Goal: Task Accomplishment & Management: Manage account settings

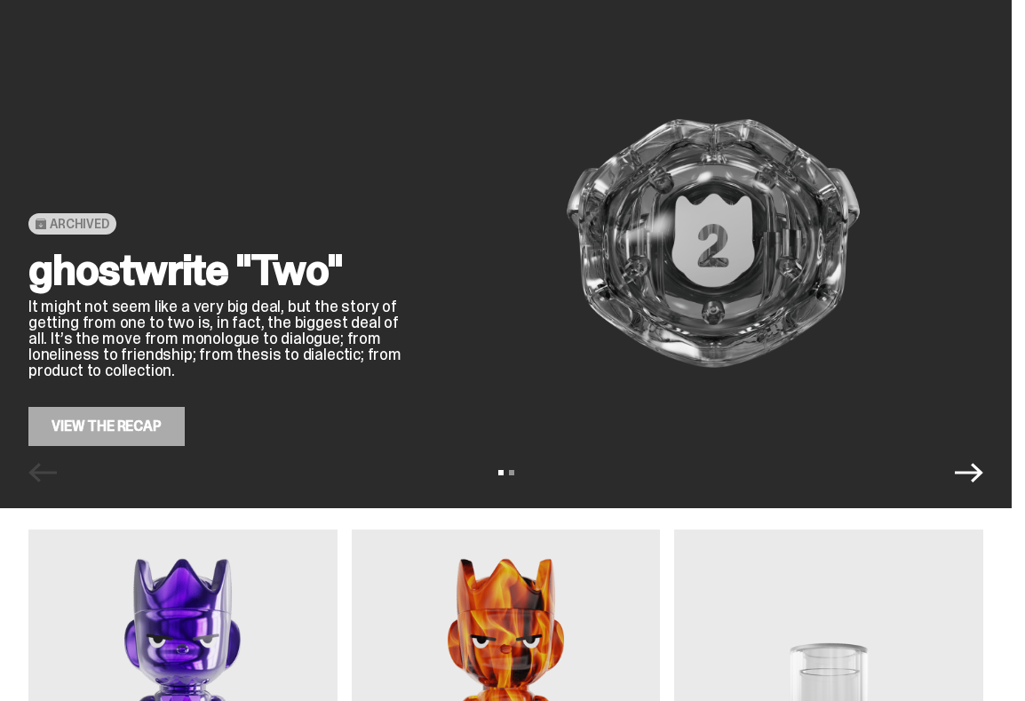
scroll to position [114, 0]
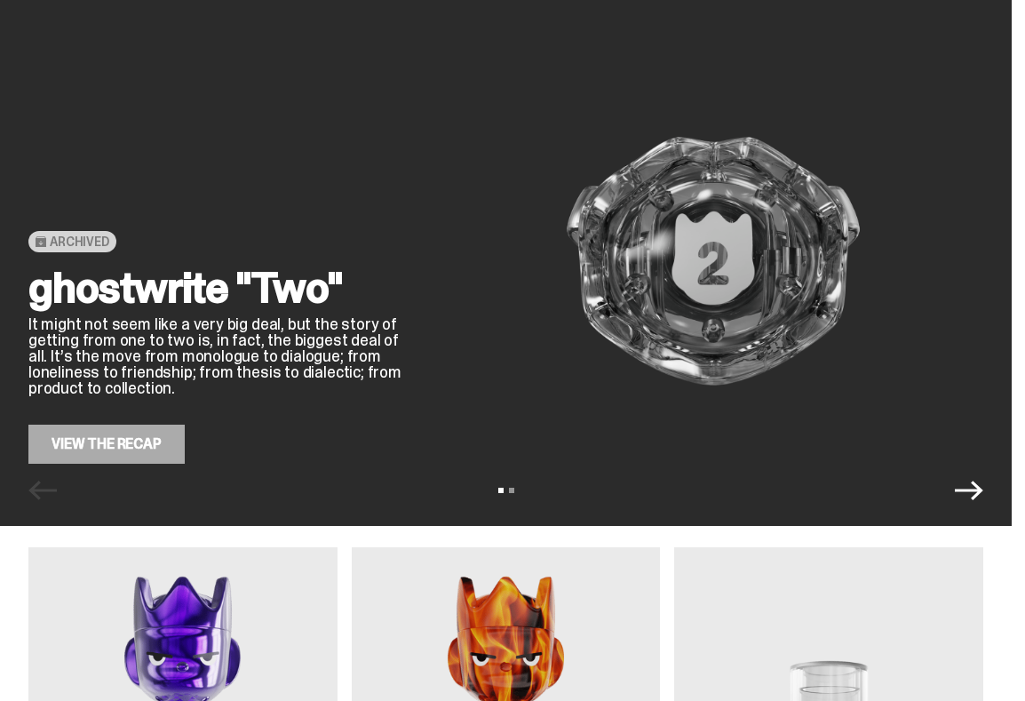
click at [94, 444] on link "View the Recap" at bounding box center [106, 444] width 156 height 39
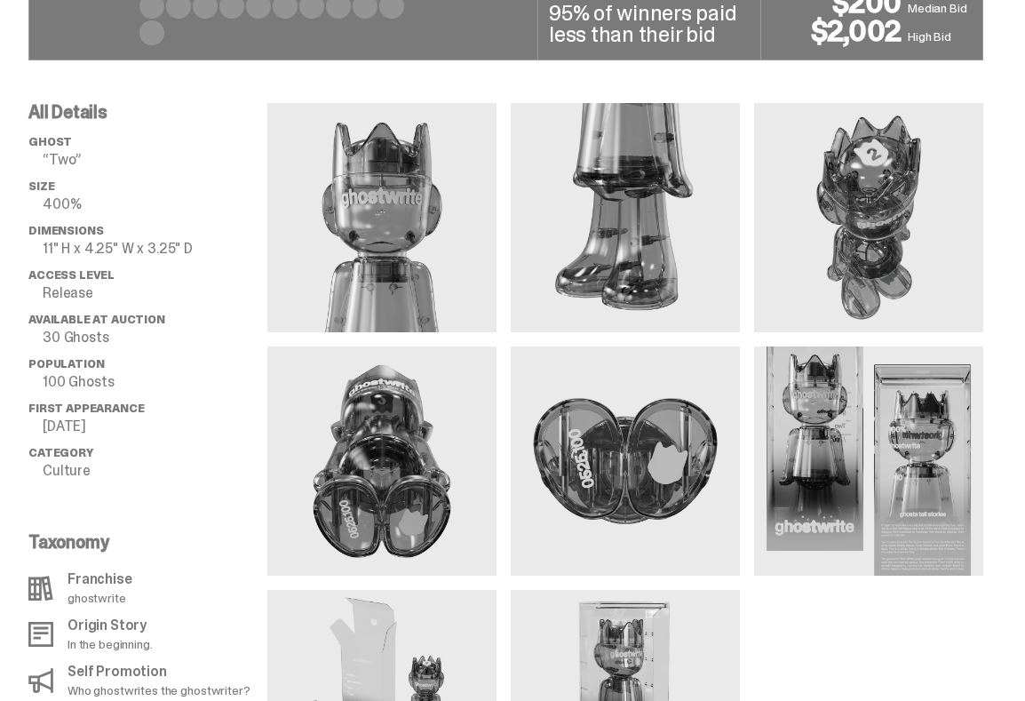
scroll to position [1169, 0]
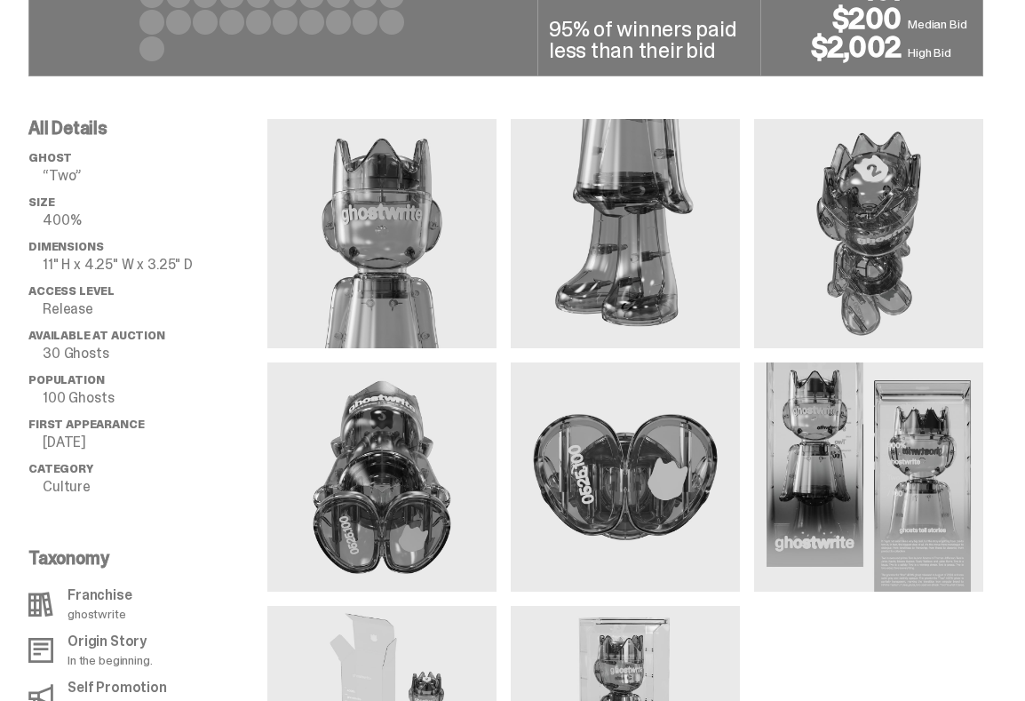
drag, startPoint x: 881, startPoint y: 187, endPoint x: 801, endPoint y: 258, distance: 106.4
click at [801, 258] on img at bounding box center [868, 233] width 229 height 229
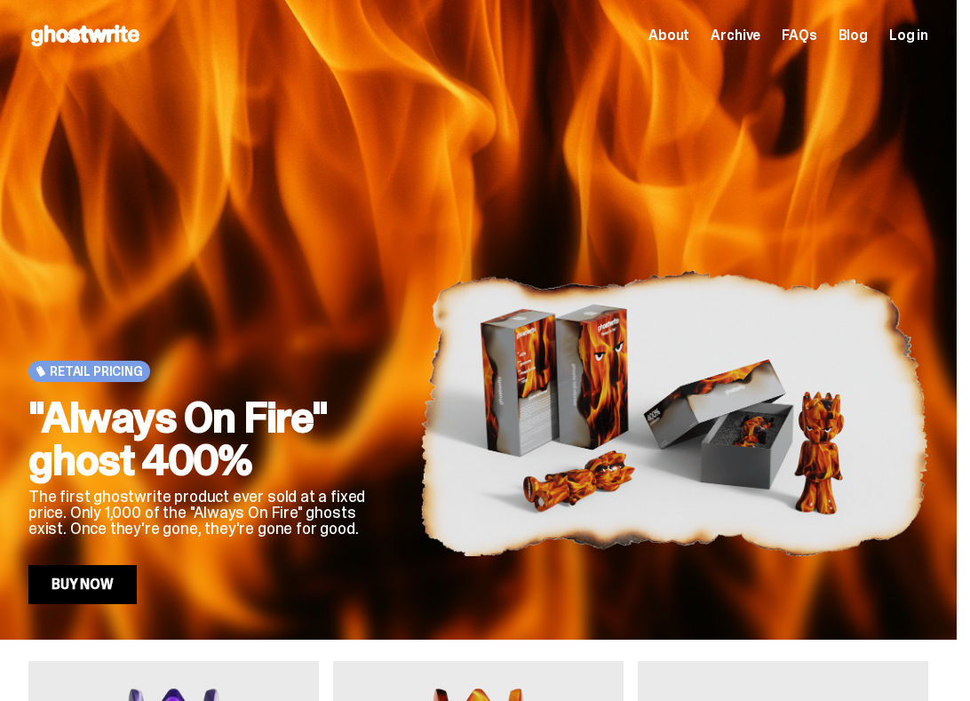
click at [923, 36] on span "Log in" at bounding box center [908, 35] width 39 height 14
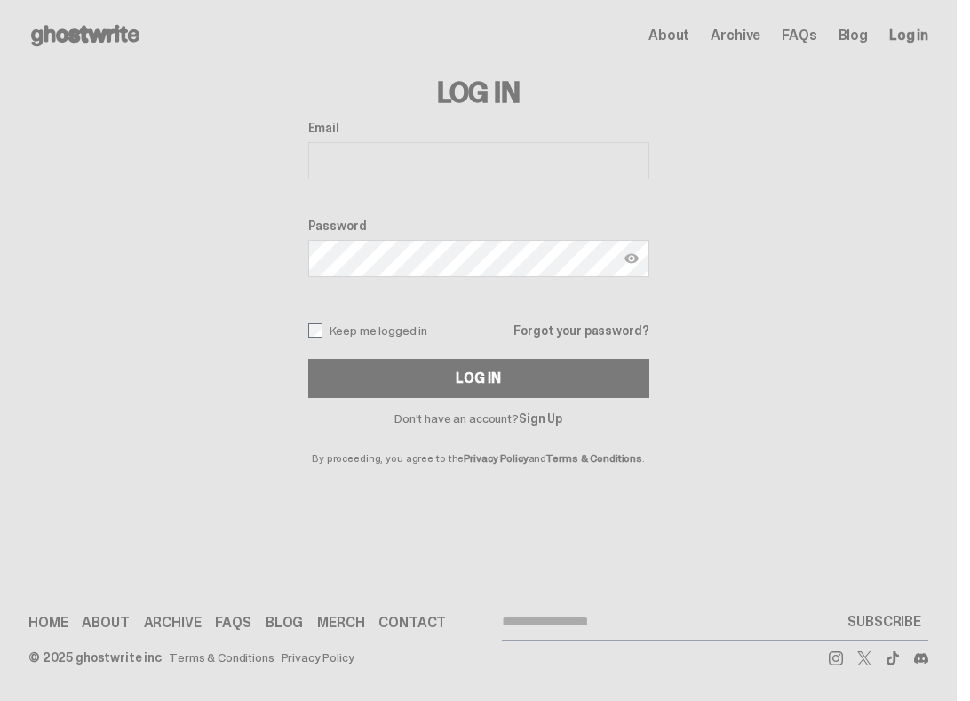
click at [420, 166] on input "Email" at bounding box center [478, 160] width 341 height 37
type input "**********"
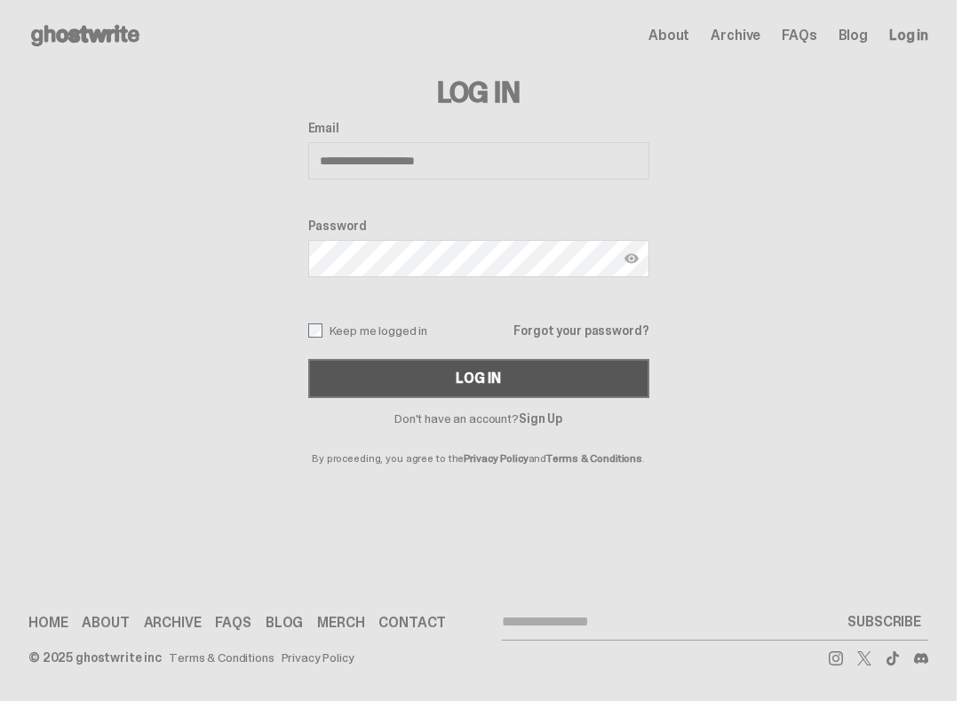
click at [451, 360] on button "Log In" at bounding box center [478, 378] width 341 height 39
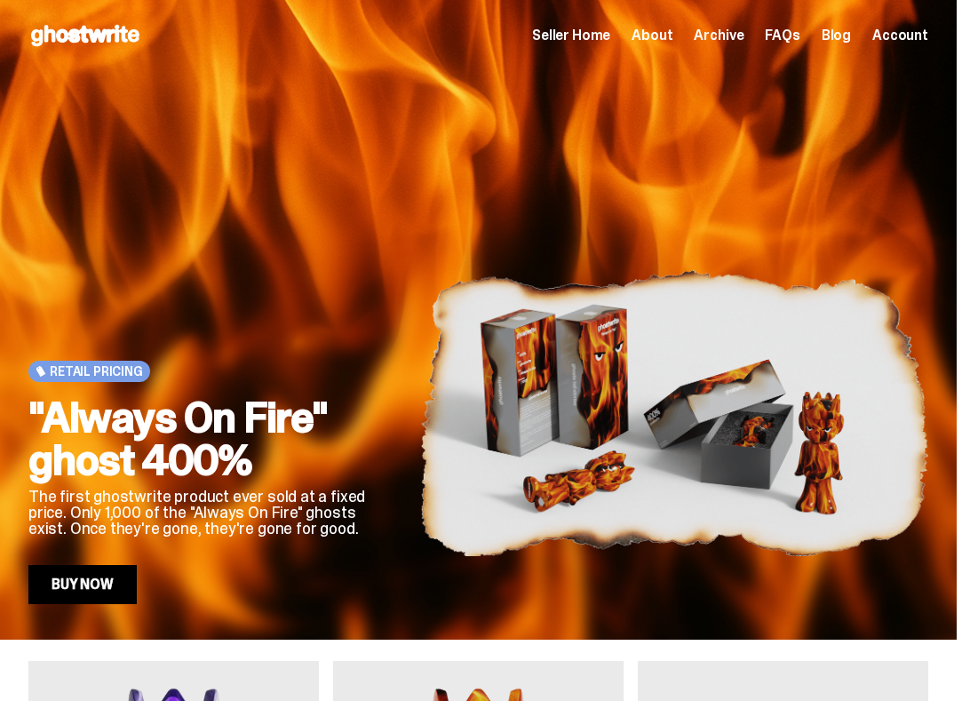
click at [557, 36] on span "Seller Home" at bounding box center [571, 35] width 78 height 14
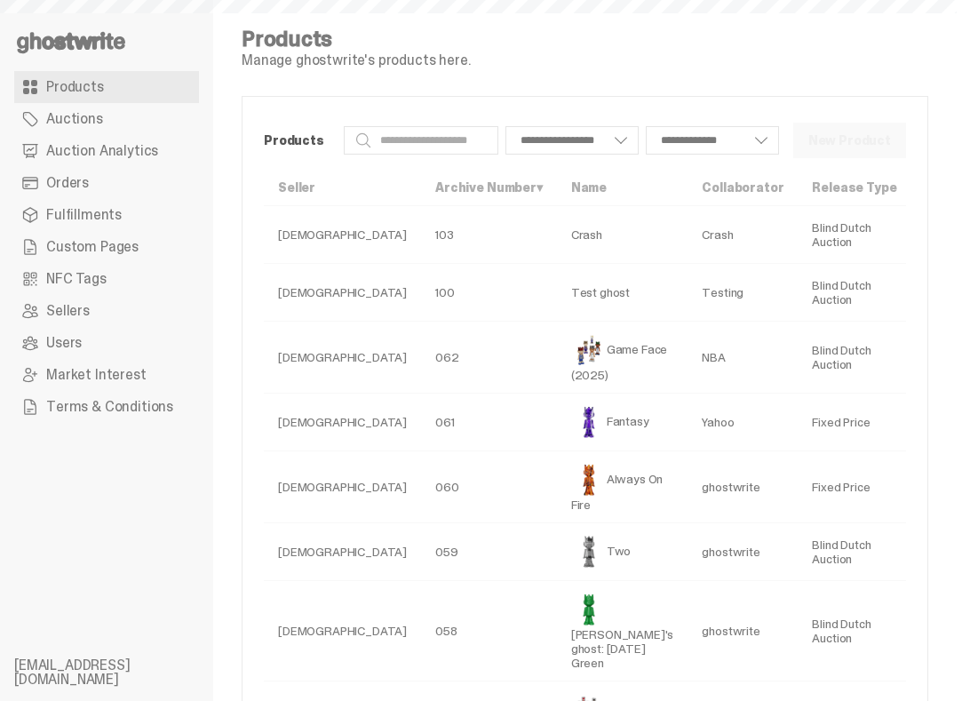
select select
click at [73, 170] on link "Orders" at bounding box center [106, 183] width 185 height 32
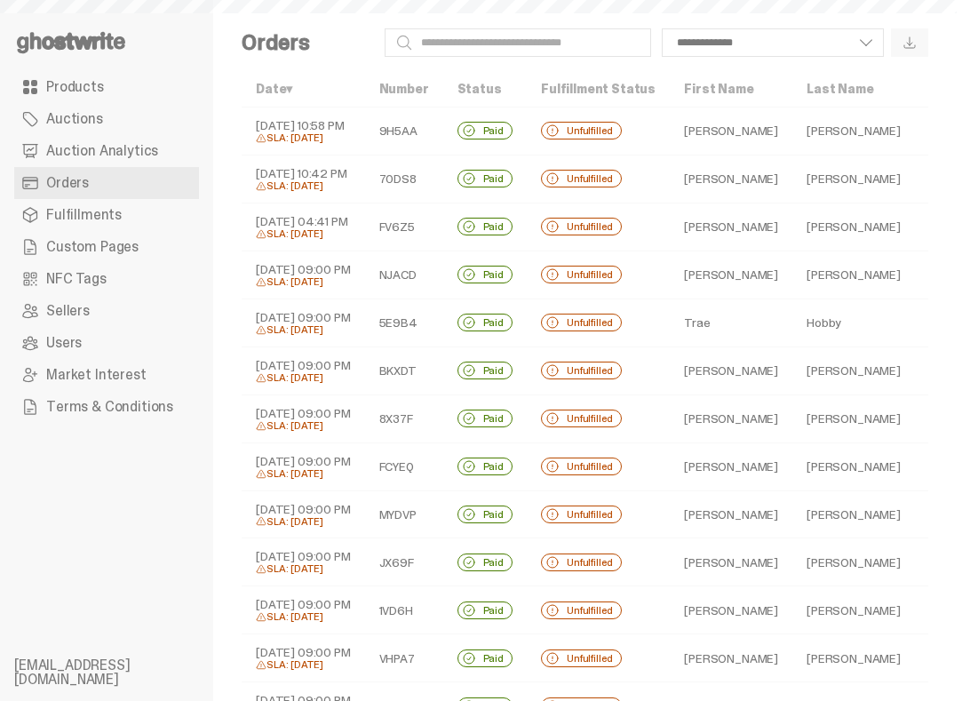
click at [74, 160] on link "Auction Analytics" at bounding box center [106, 151] width 185 height 32
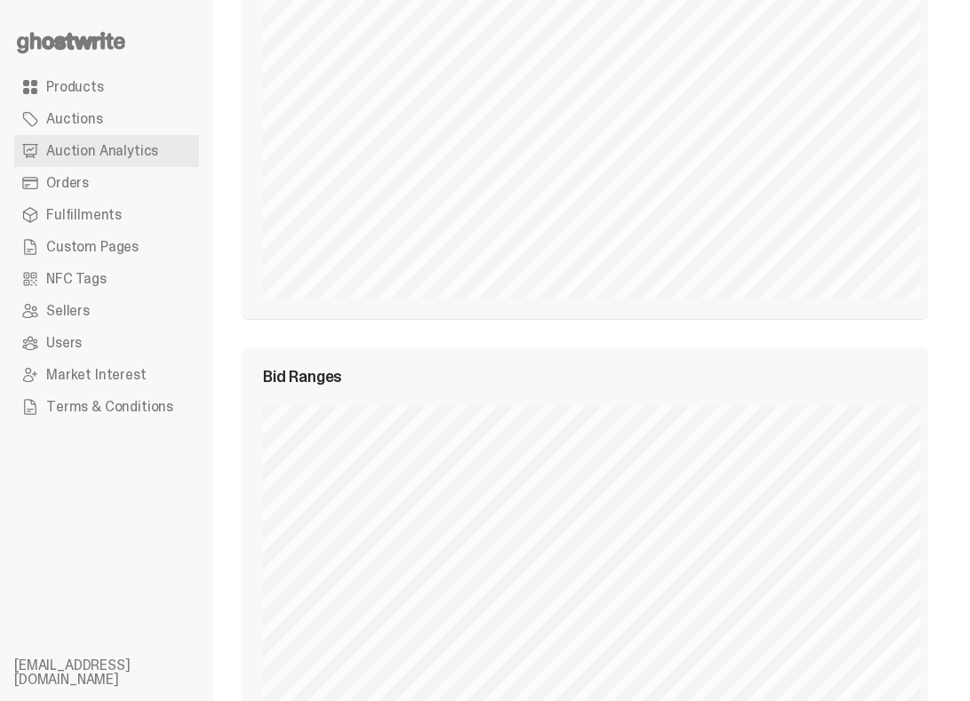
scroll to position [2585, 0]
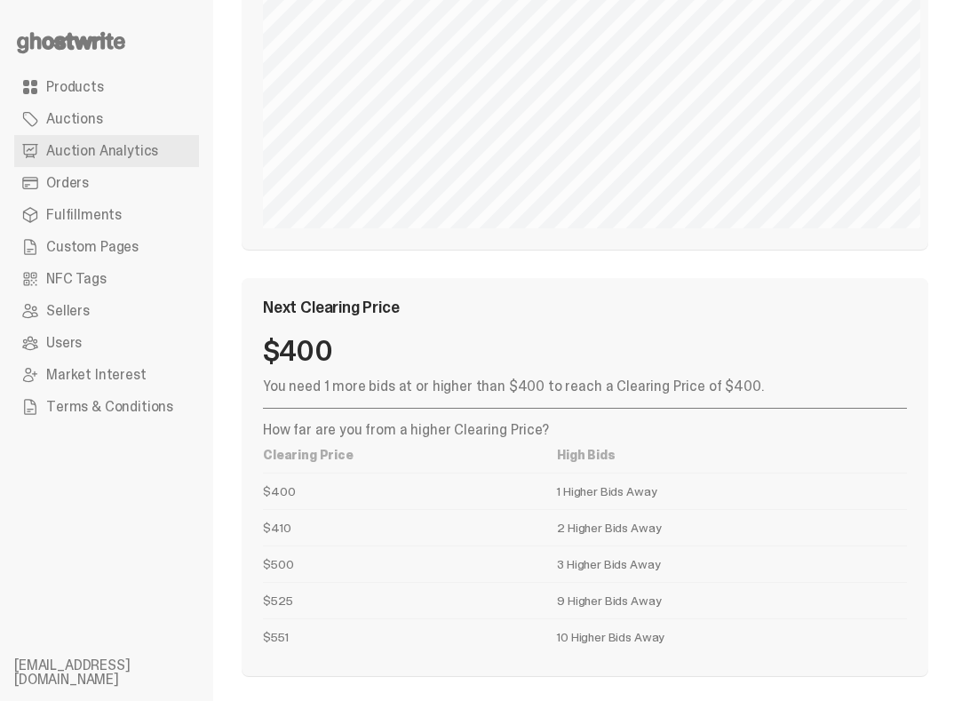
select select "**"
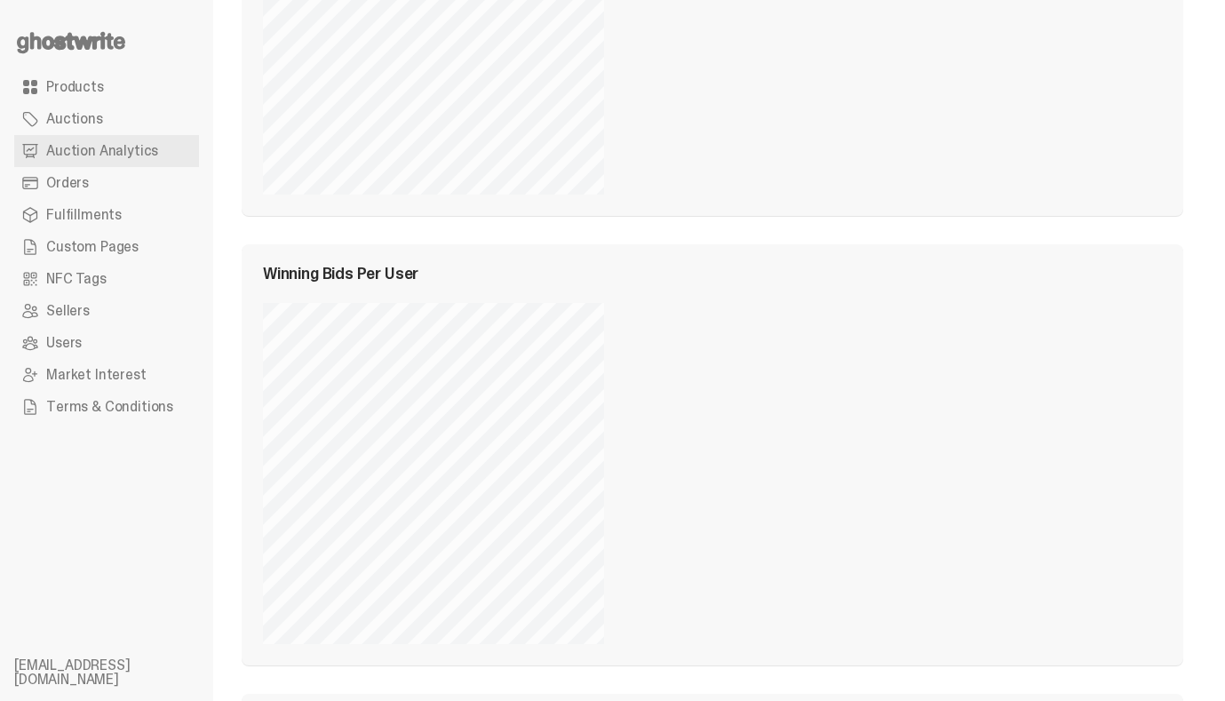
scroll to position [1055, 0]
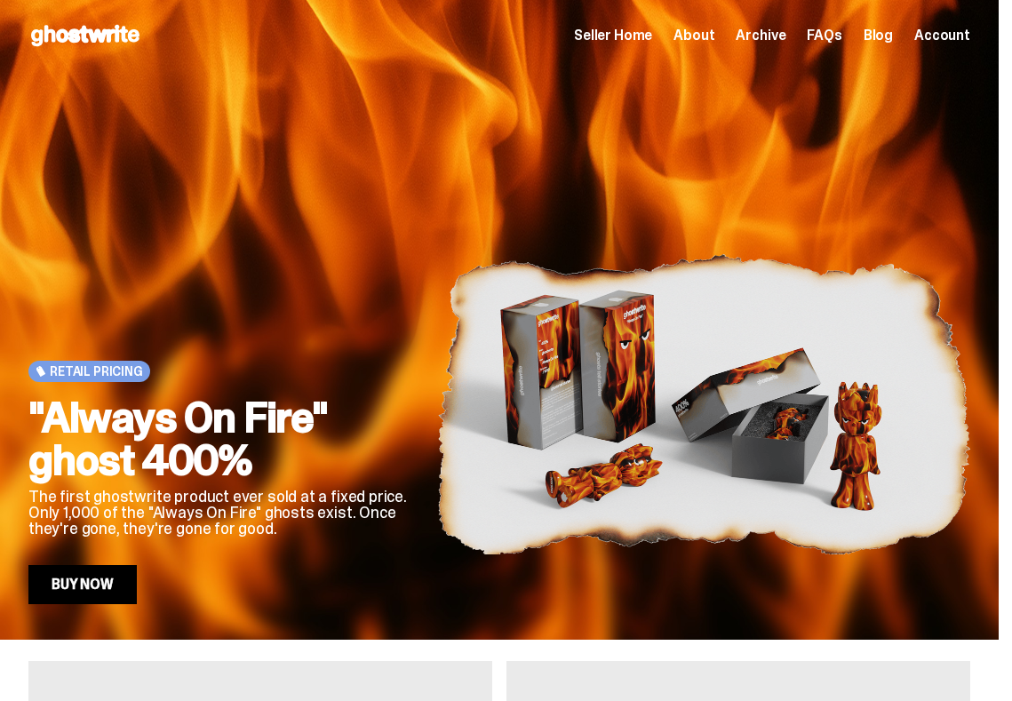
click at [652, 39] on span "Seller Home" at bounding box center [613, 35] width 78 height 14
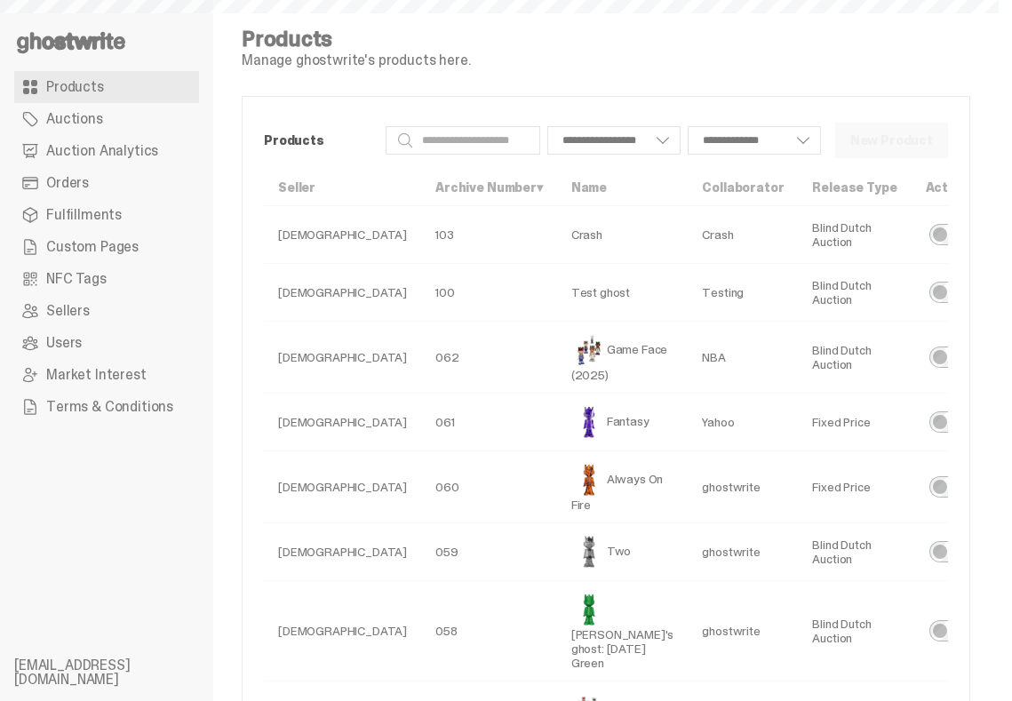
select select
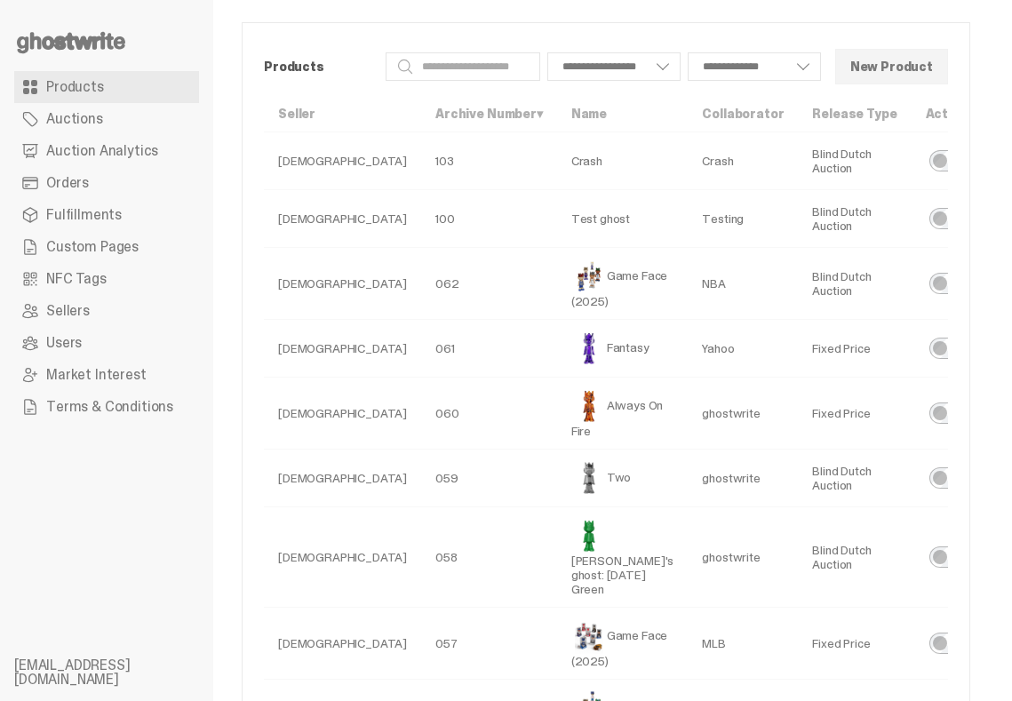
scroll to position [0, 91]
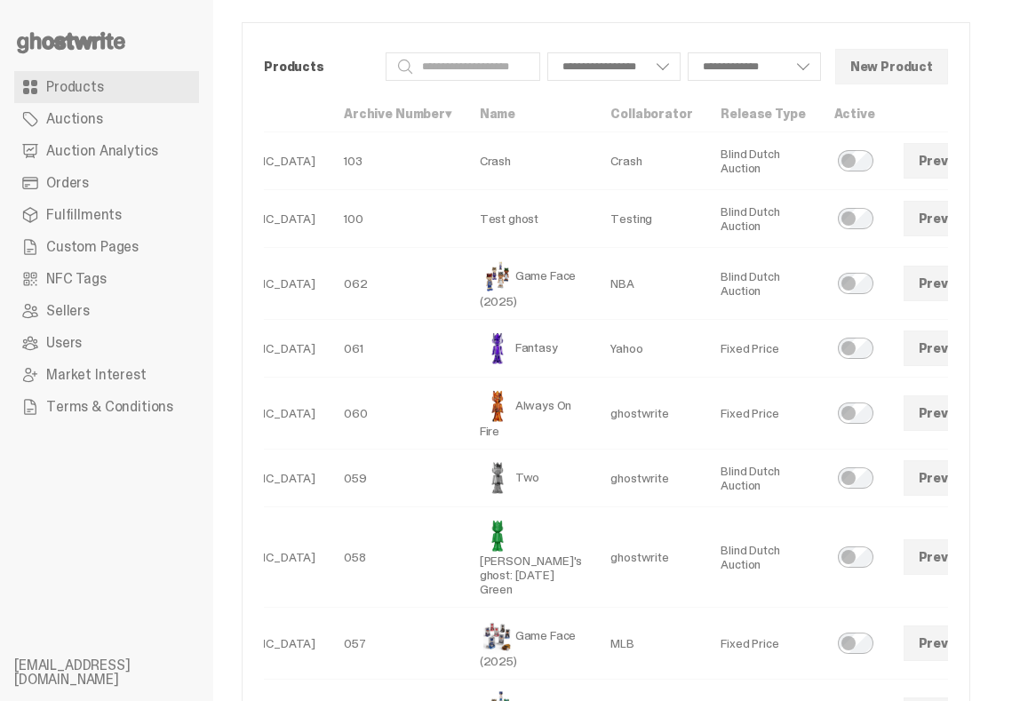
click at [991, 283] on link at bounding box center [1009, 284] width 36 height 36
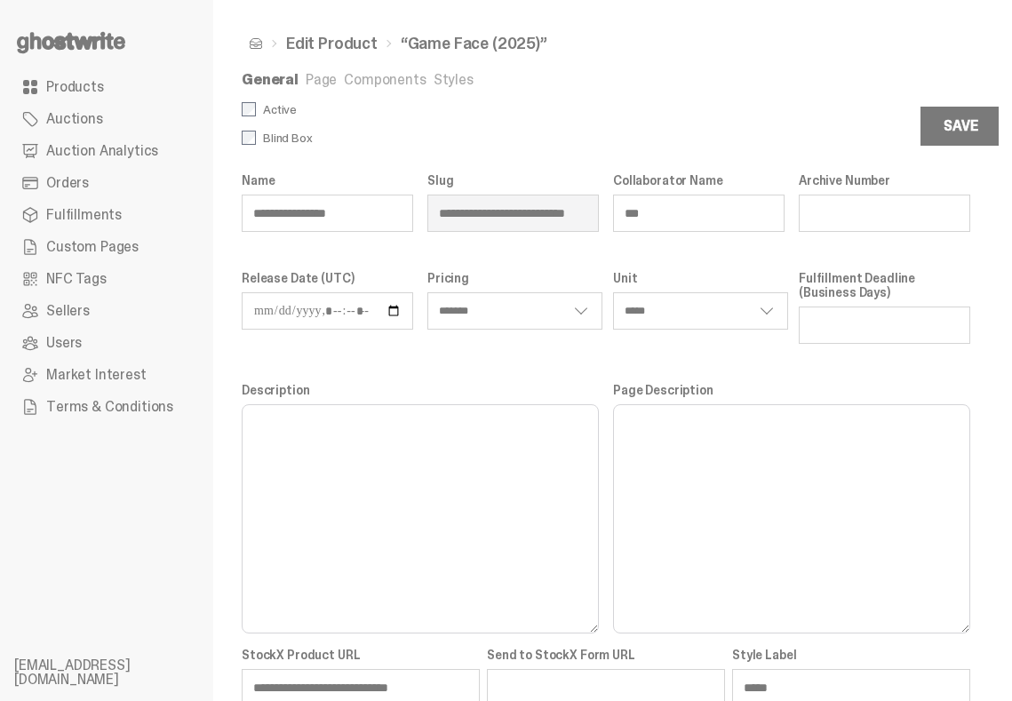
click at [312, 75] on link "Page" at bounding box center [321, 79] width 31 height 19
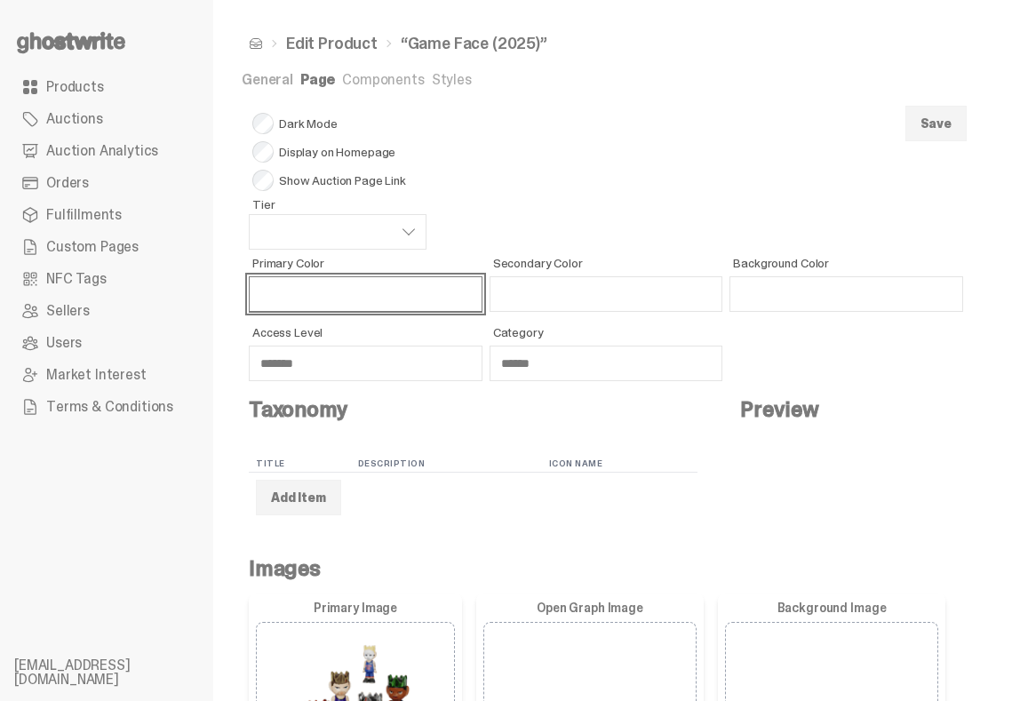
click at [334, 298] on input "Primary Color" at bounding box center [366, 294] width 234 height 36
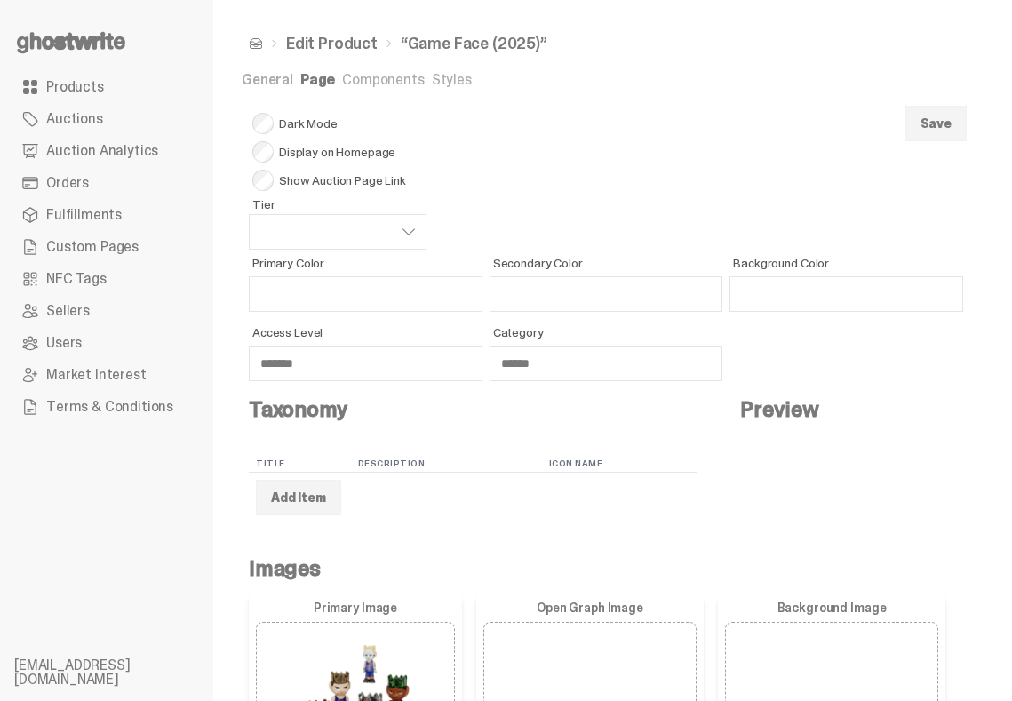
click at [358, 79] on link "Components" at bounding box center [383, 79] width 82 height 19
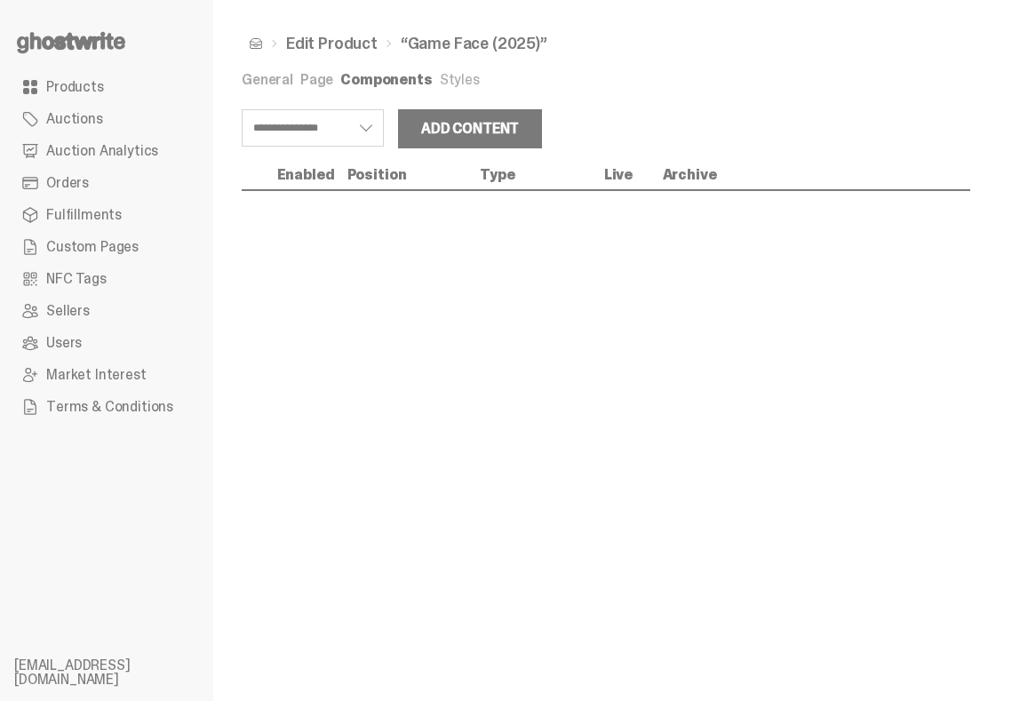
click at [315, 79] on link "Page" at bounding box center [316, 79] width 33 height 19
